Goal: Find specific page/section: Find specific page/section

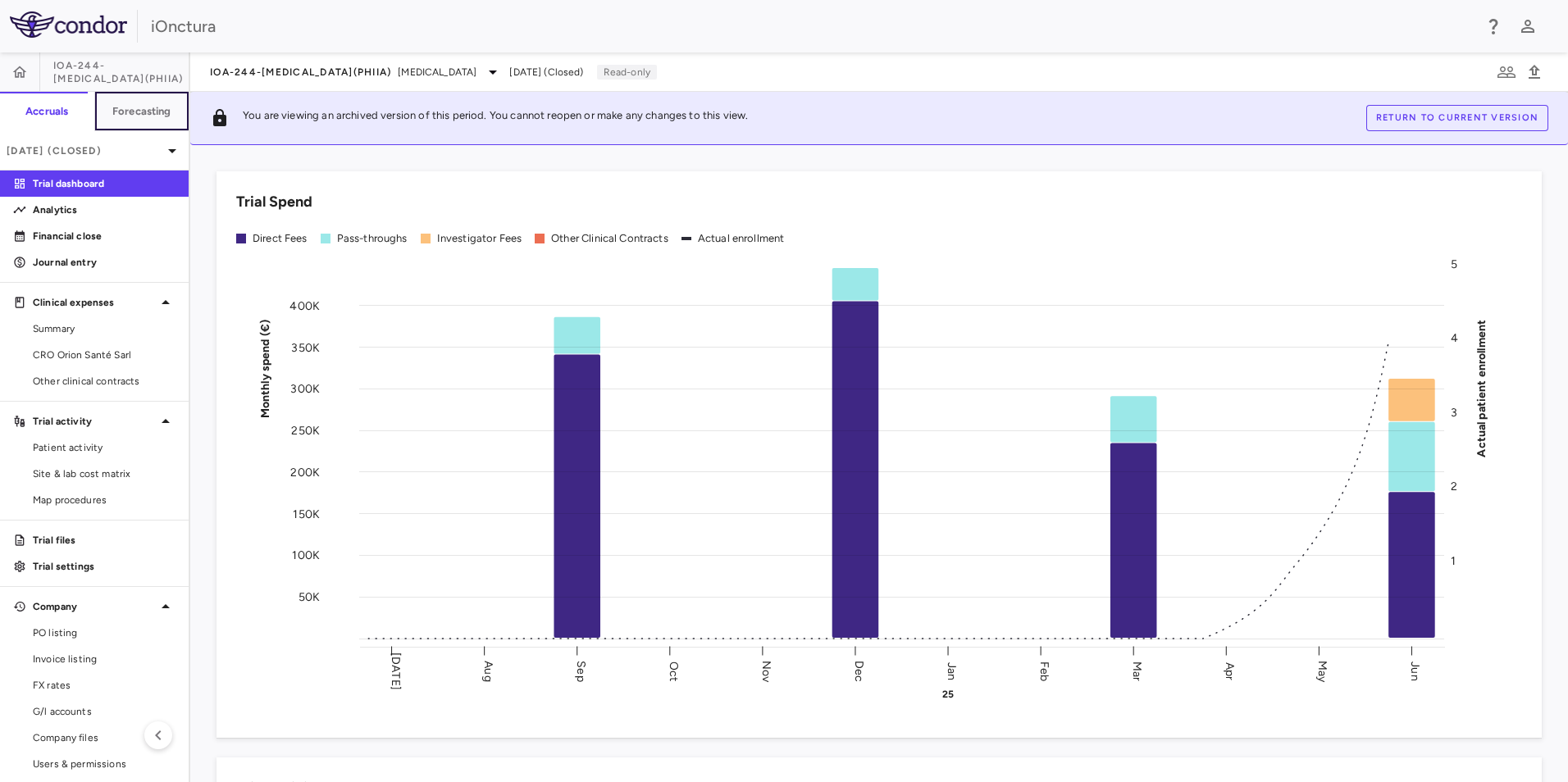
drag, startPoint x: 140, startPoint y: 101, endPoint x: 132, endPoint y: 85, distance: 17.9
click at [140, 101] on button "Forecasting" at bounding box center [142, 112] width 95 height 39
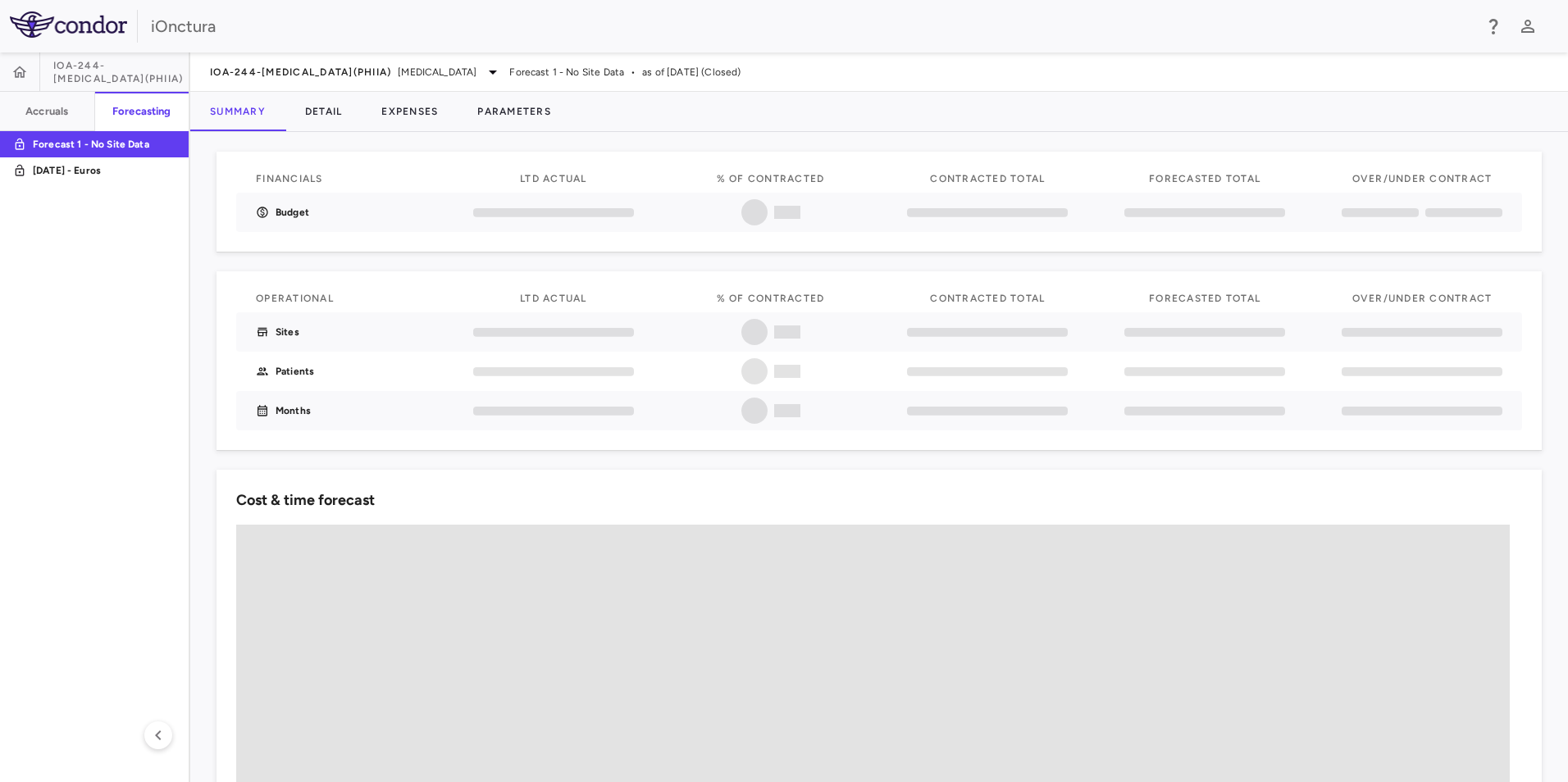
click at [81, 78] on div "IOA-244-[MEDICAL_DATA](PhIIa)" at bounding box center [94, 72] width 188 height 39
click at [398, 65] on span "[MEDICAL_DATA]" at bounding box center [437, 72] width 78 height 14
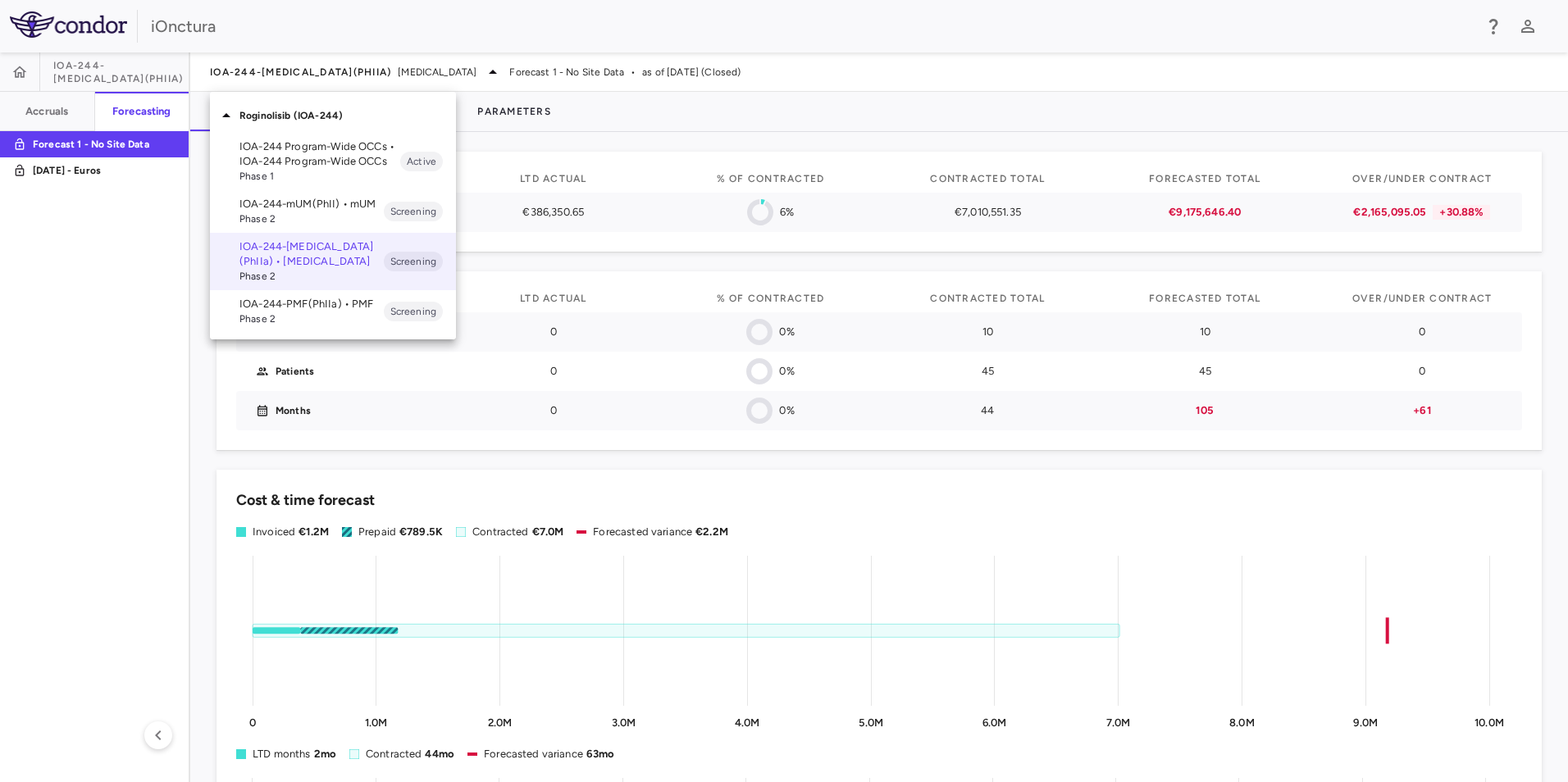
click at [247, 211] on span "Phase 2" at bounding box center [311, 218] width 144 height 14
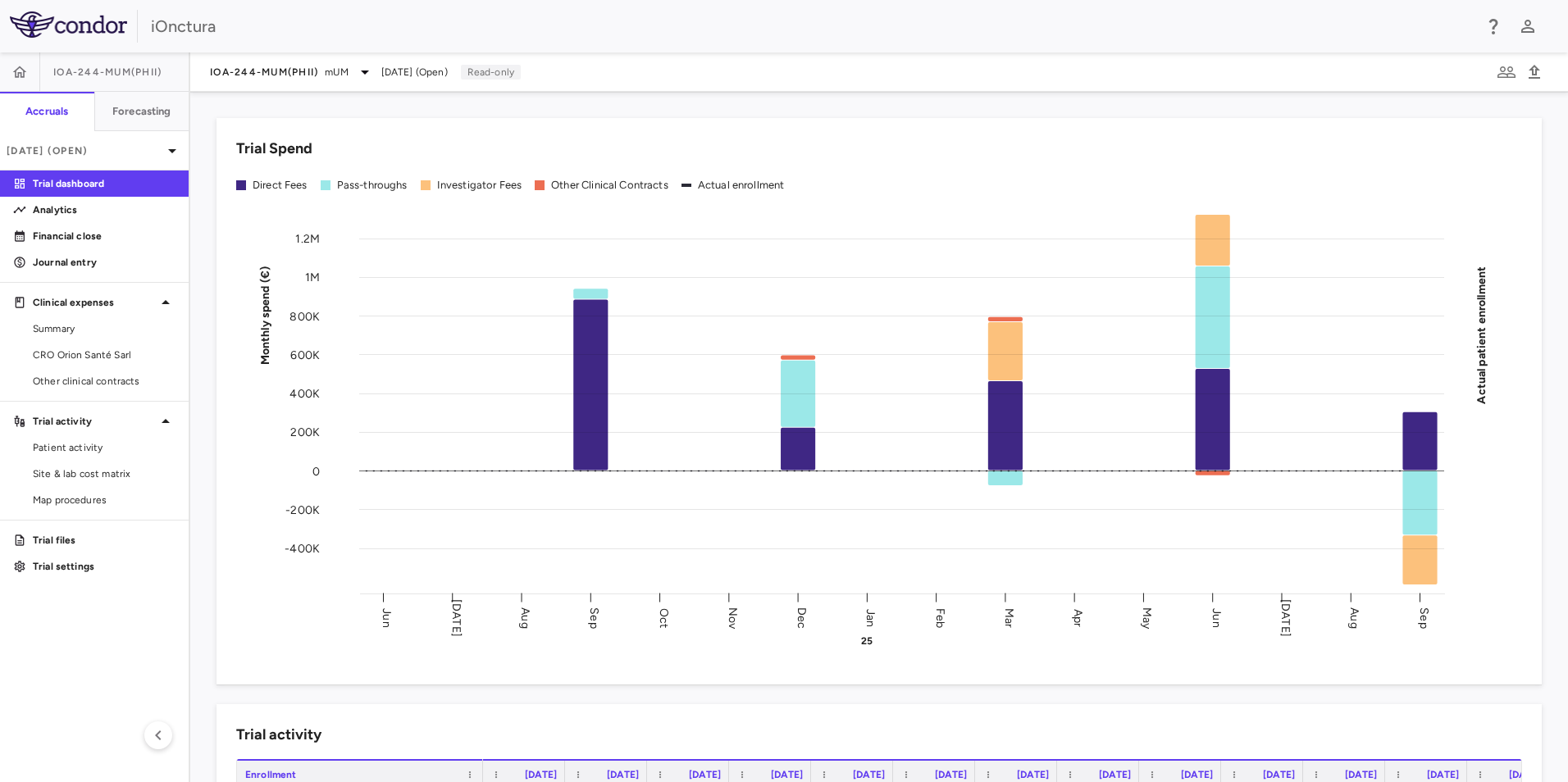
click at [1109, 140] on div "Trial Spend" at bounding box center [879, 149] width 1286 height 22
click at [435, 73] on span "[DATE] (Open)" at bounding box center [415, 72] width 66 height 14
click at [78, 183] on p "Trial dashboard" at bounding box center [104, 183] width 142 height 14
click at [161, 151] on p "[DATE] (Open)" at bounding box center [84, 150] width 156 height 14
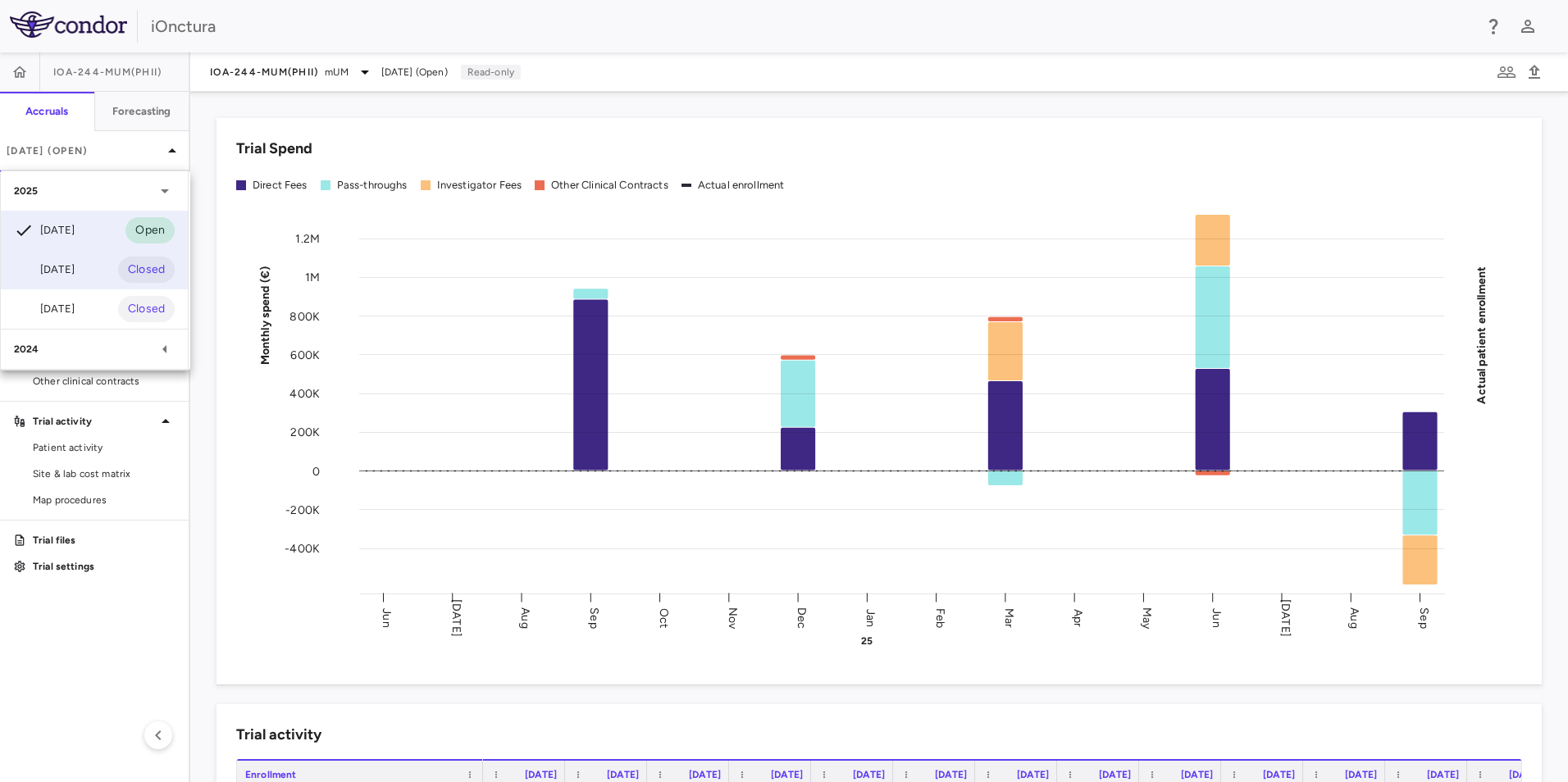
click at [5, 282] on div "[DATE] Closed" at bounding box center [94, 270] width 187 height 39
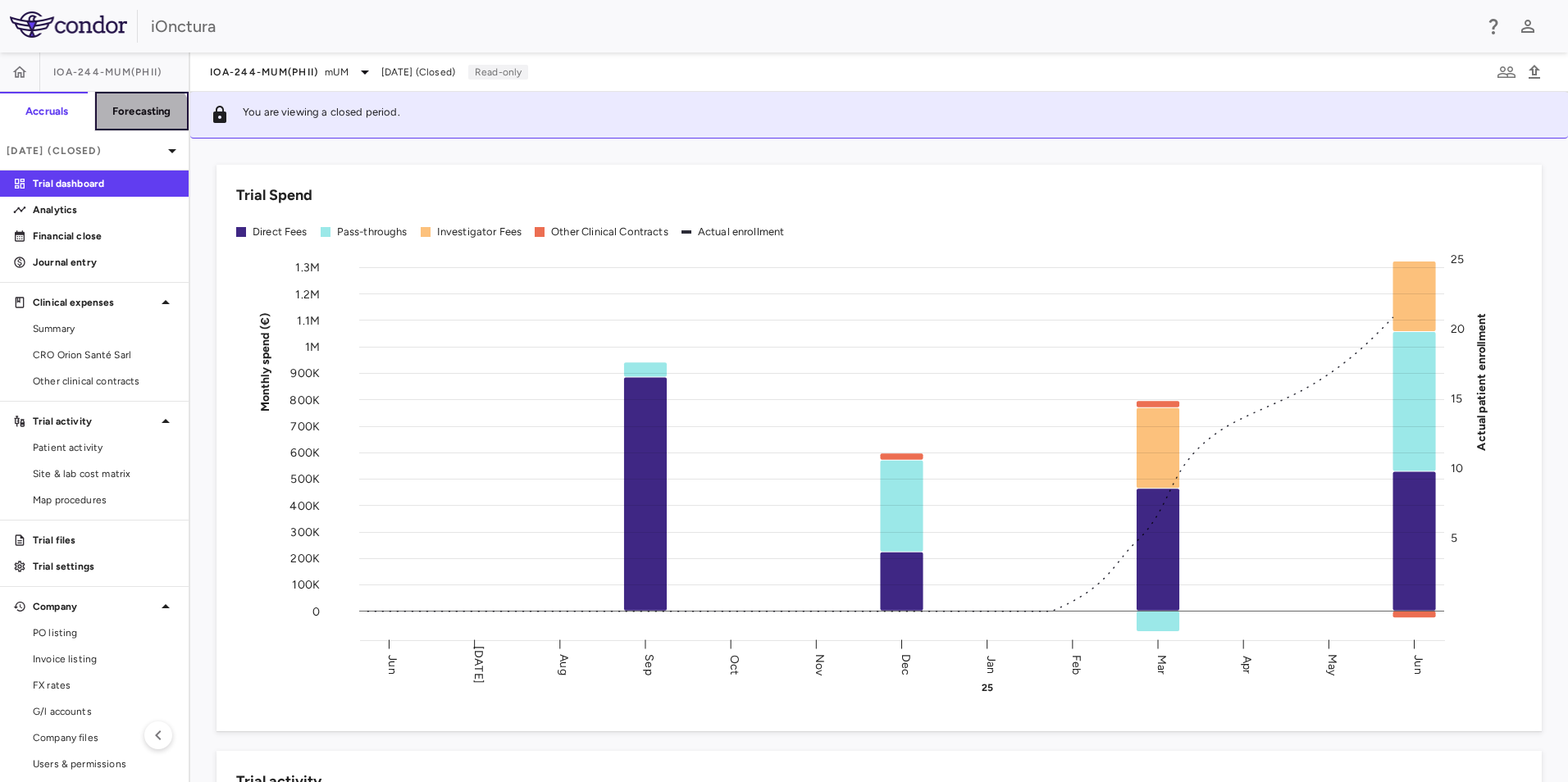
click at [127, 124] on button "Forecasting" at bounding box center [142, 112] width 95 height 39
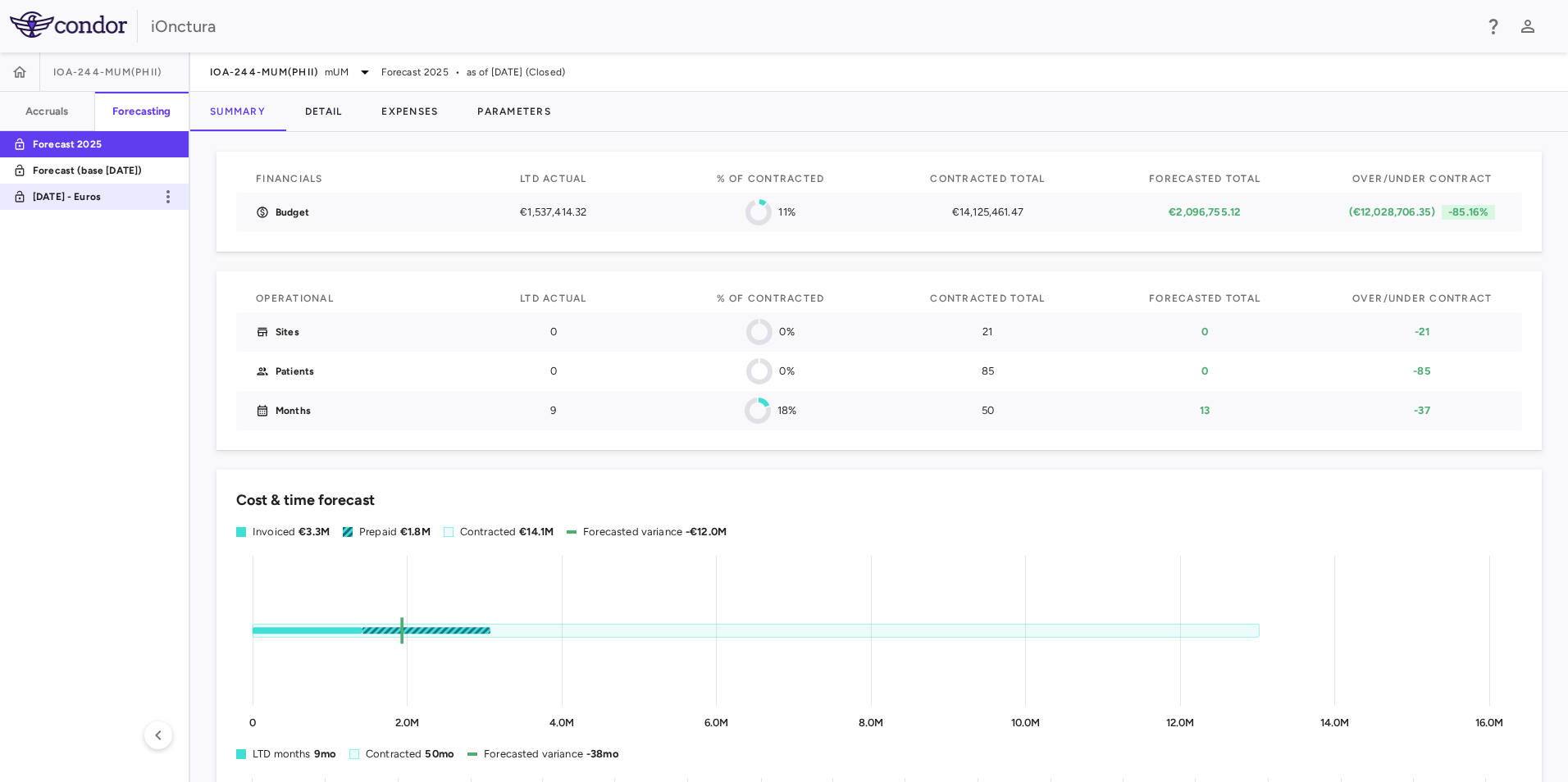
click at [34, 200] on p "[DATE] - Euros" at bounding box center [94, 196] width 121 height 14
